Goal: Navigation & Orientation: Find specific page/section

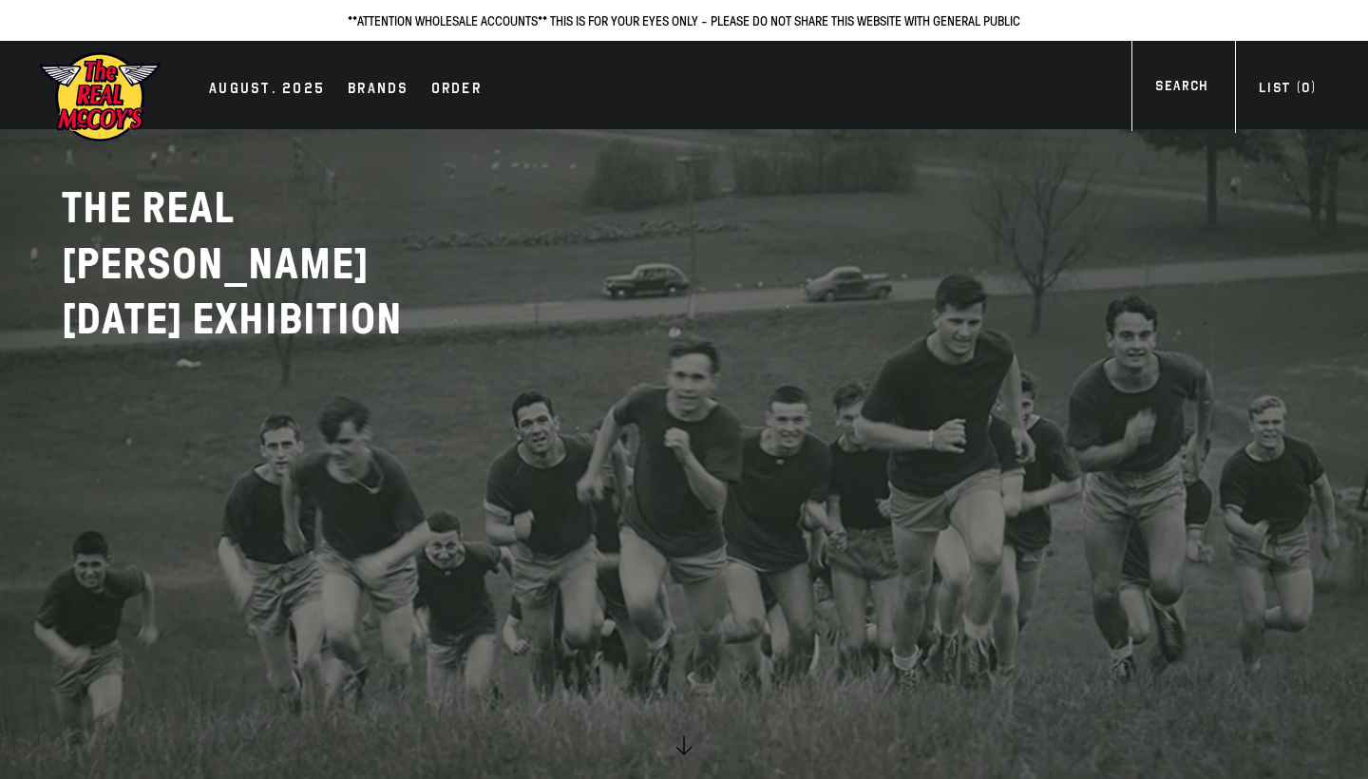
click at [181, 321] on p "AUGUST 2025 EXHIBITION" at bounding box center [299, 320] width 475 height 56
click at [264, 89] on div "AUGUST. 2025" at bounding box center [267, 90] width 116 height 27
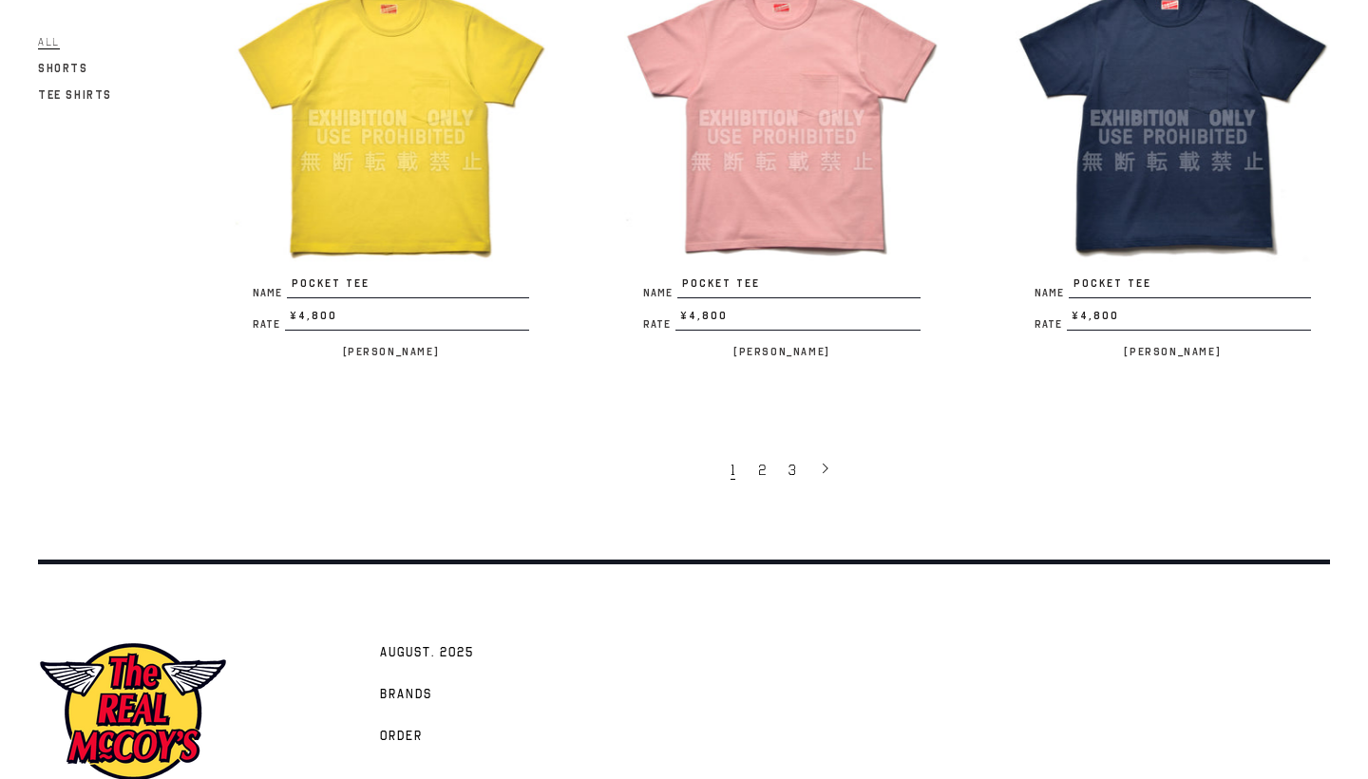
scroll to position [3497, 0]
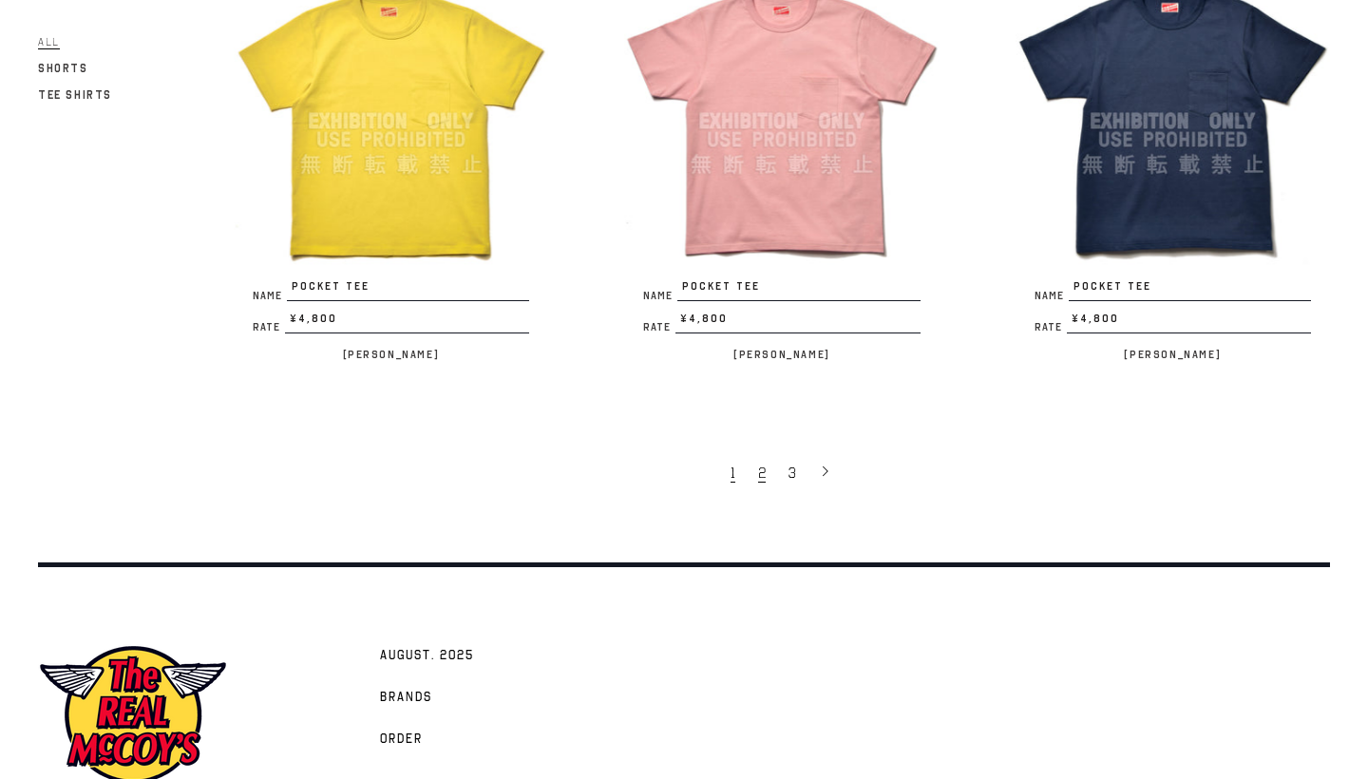
click at [754, 458] on link "2" at bounding box center [764, 472] width 30 height 40
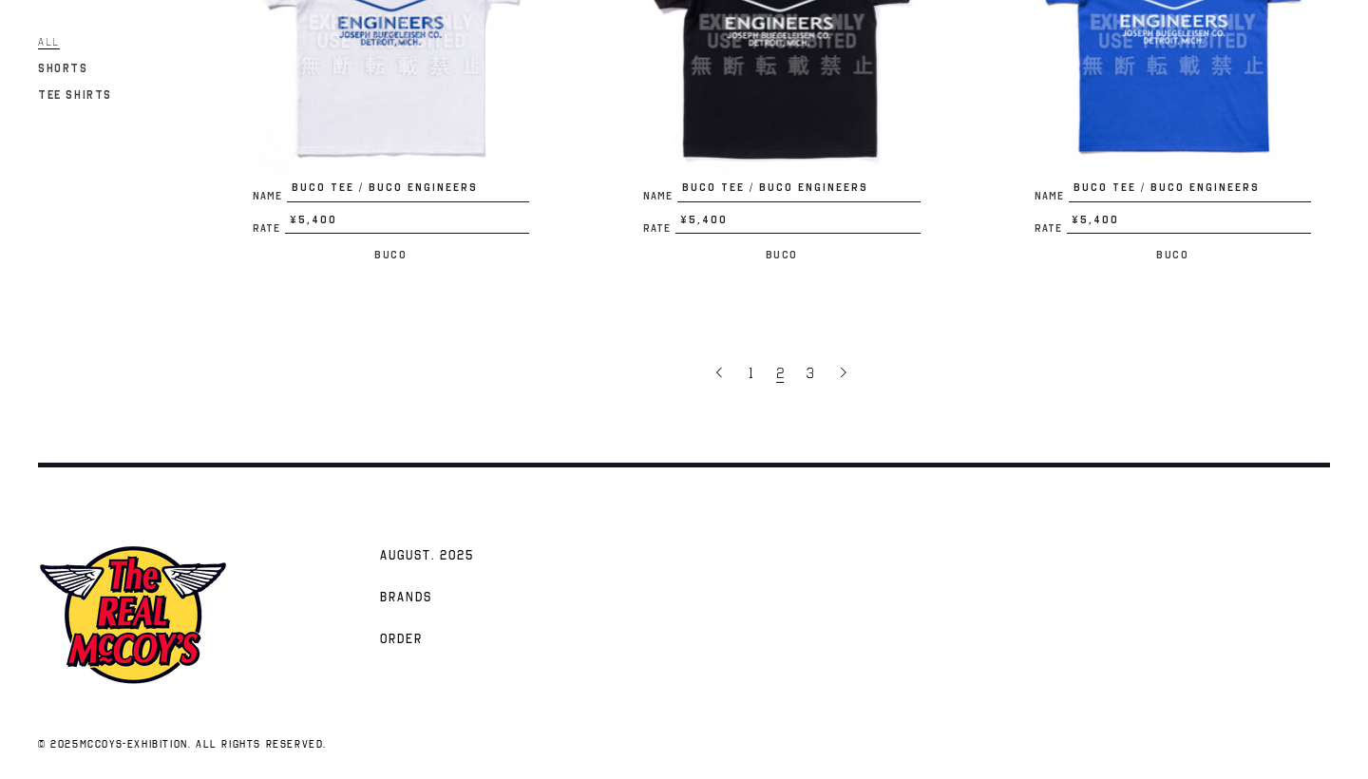
scroll to position [3607, 0]
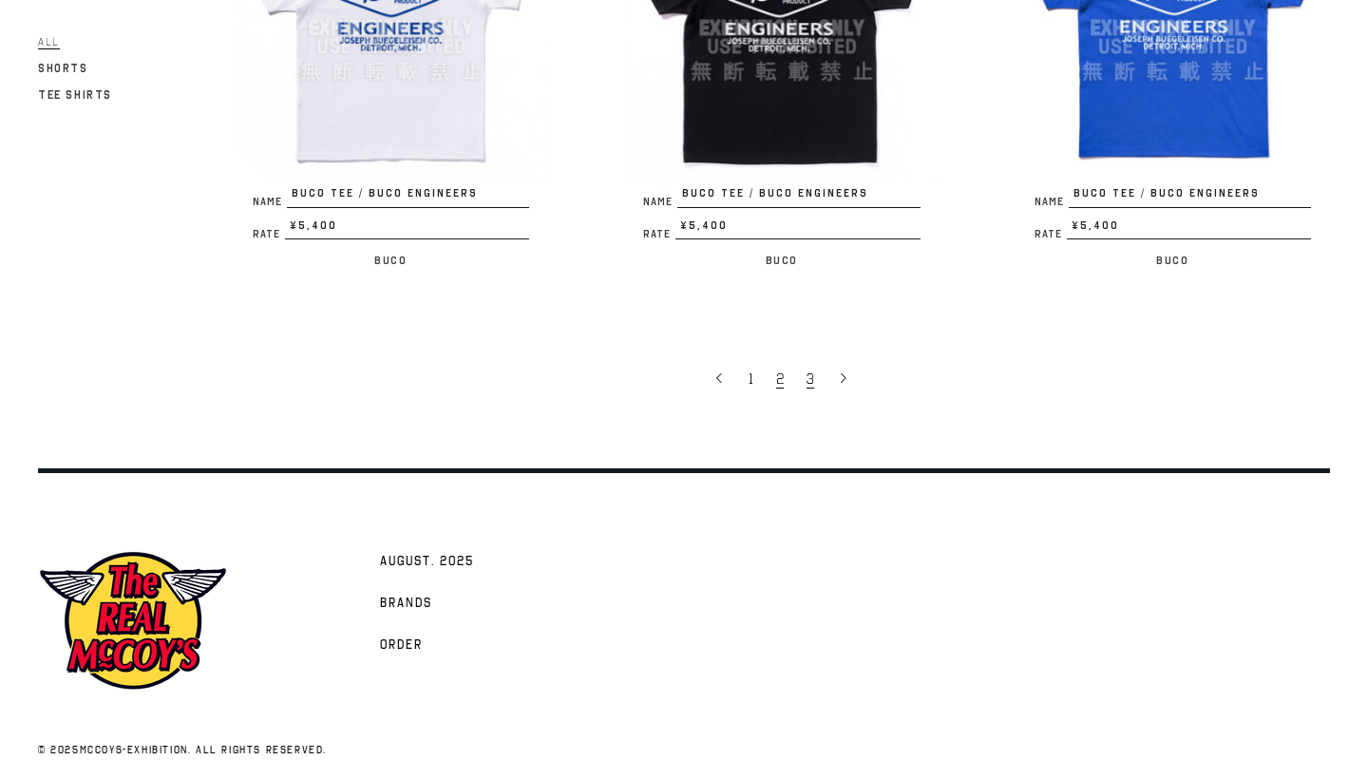
click at [809, 370] on span "3" at bounding box center [811, 379] width 8 height 19
